Goal: Task Accomplishment & Management: Manage account settings

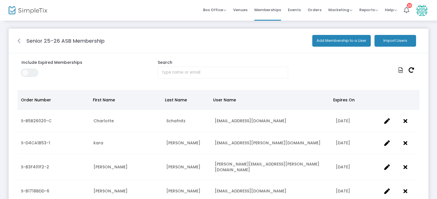
click at [18, 38] on icon at bounding box center [18, 41] width 3 height 6
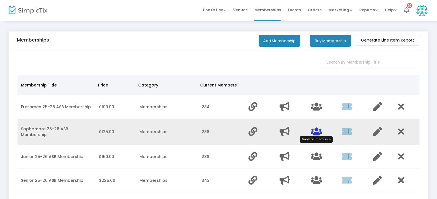
click at [317, 133] on icon "Data table" at bounding box center [315, 131] width 11 height 9
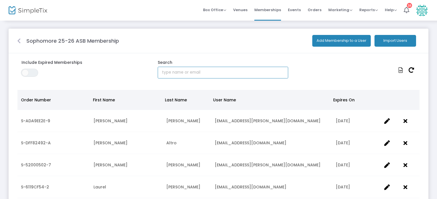
click at [175, 72] on input "text" at bounding box center [223, 73] width 130 height 12
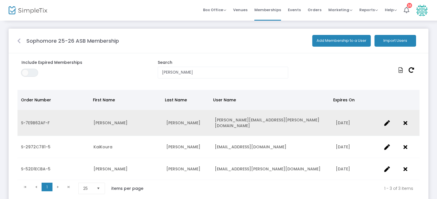
click at [152, 127] on td "Noelle" at bounding box center [126, 123] width 72 height 26
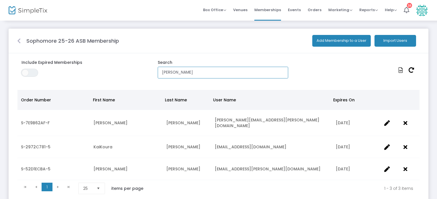
click at [219, 71] on input "lee" at bounding box center [223, 73] width 130 height 12
type input "leg"
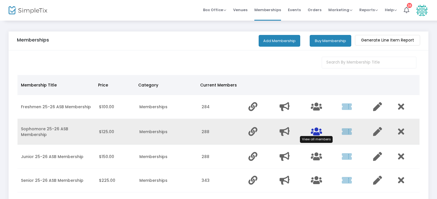
click at [313, 134] on icon "Data table" at bounding box center [315, 131] width 11 height 9
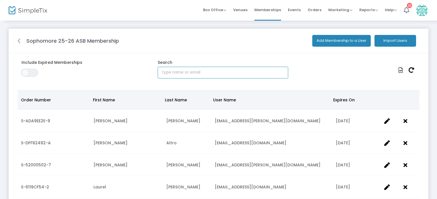
click at [188, 75] on input "text" at bounding box center [223, 73] width 130 height 12
type input "tava"
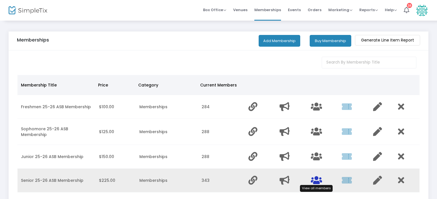
click at [316, 180] on icon "Data table" at bounding box center [315, 180] width 11 height 9
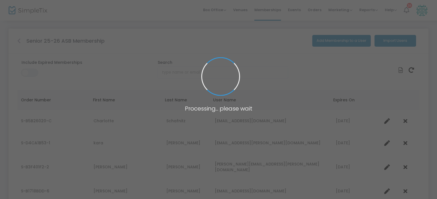
click at [174, 74] on span at bounding box center [218, 99] width 437 height 199
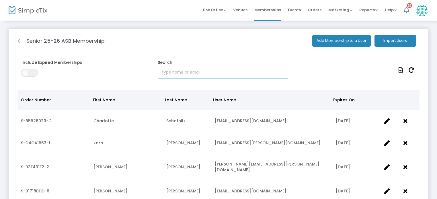
click at [174, 74] on input "text" at bounding box center [223, 73] width 130 height 12
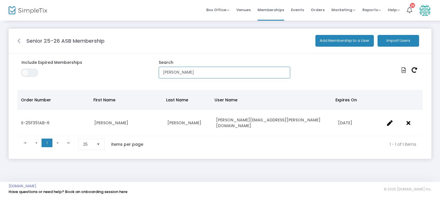
click at [174, 74] on input "eich" at bounding box center [224, 73] width 131 height 12
type input "hue"
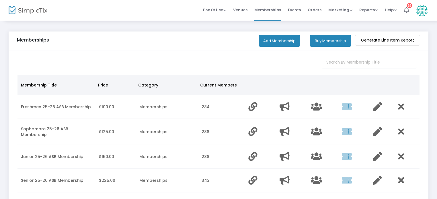
click at [319, 161] on div "View all members" at bounding box center [316, 164] width 33 height 7
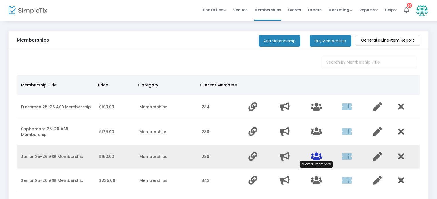
click at [317, 159] on icon "Data table" at bounding box center [315, 156] width 11 height 9
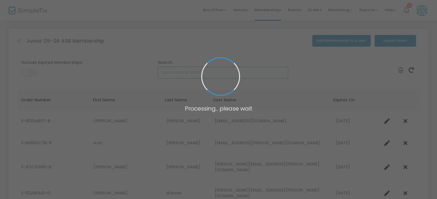
click at [177, 70] on input "text" at bounding box center [223, 73] width 130 height 12
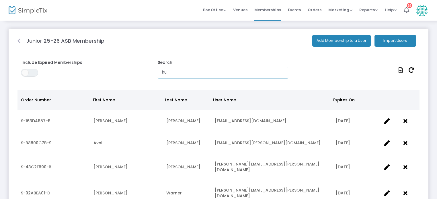
type input "h"
type input "t"
type input "viv"
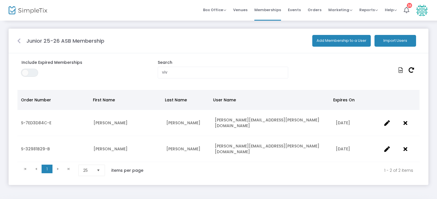
click at [19, 42] on icon at bounding box center [18, 41] width 3 height 6
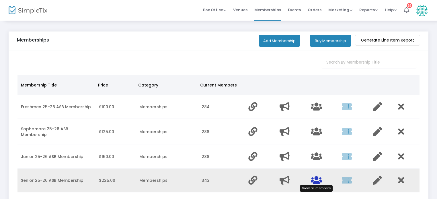
click at [314, 181] on icon "Data table" at bounding box center [315, 180] width 11 height 9
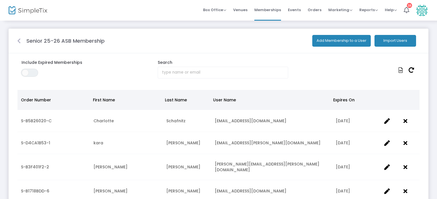
click at [191, 73] on input "text" at bounding box center [223, 73] width 130 height 12
type input "[PERSON_NAME]"
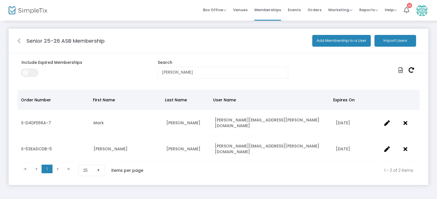
click at [15, 39] on div at bounding box center [18, 40] width 9 height 7
